Goal: Browse casually

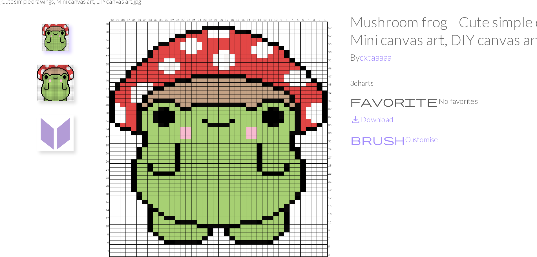
click at [130, 109] on img at bounding box center [206, 133] width 163 height 205
click at [132, 113] on img at bounding box center [206, 133] width 163 height 205
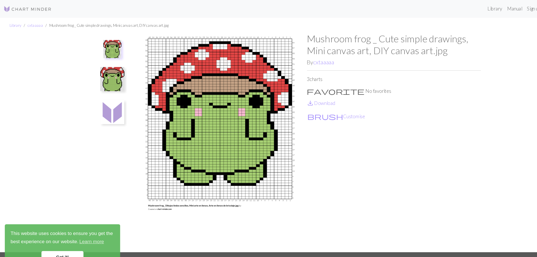
scroll to position [73, 0]
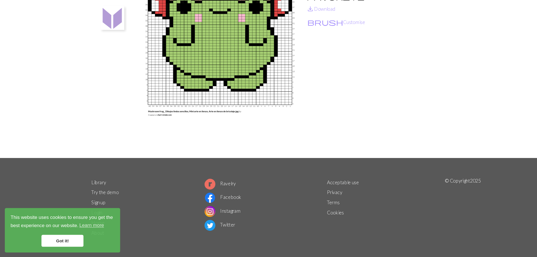
click at [0, 223] on footer "Library Try the demo Sign up Login Home About Ravelry Facebook Instagram Twitte…" at bounding box center [268, 210] width 537 height 93
click at [1, 227] on footer "Library Try the demo Sign up Login Home About Ravelry Facebook Instagram Twitte…" at bounding box center [268, 210] width 537 height 93
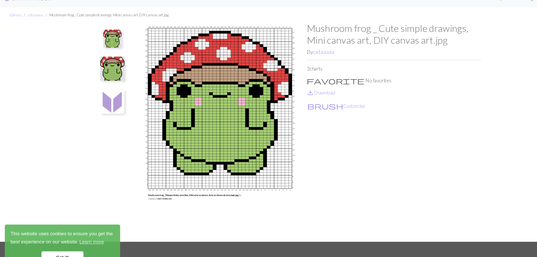
scroll to position [0, 0]
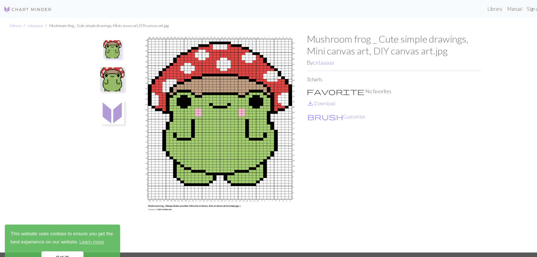
click at [320, 194] on div "Mushroom frog _ Cute simple drawings, Mini canvas art, DIY canvas art.jpg By cx…" at bounding box center [369, 133] width 163 height 205
